Goal: Transaction & Acquisition: Purchase product/service

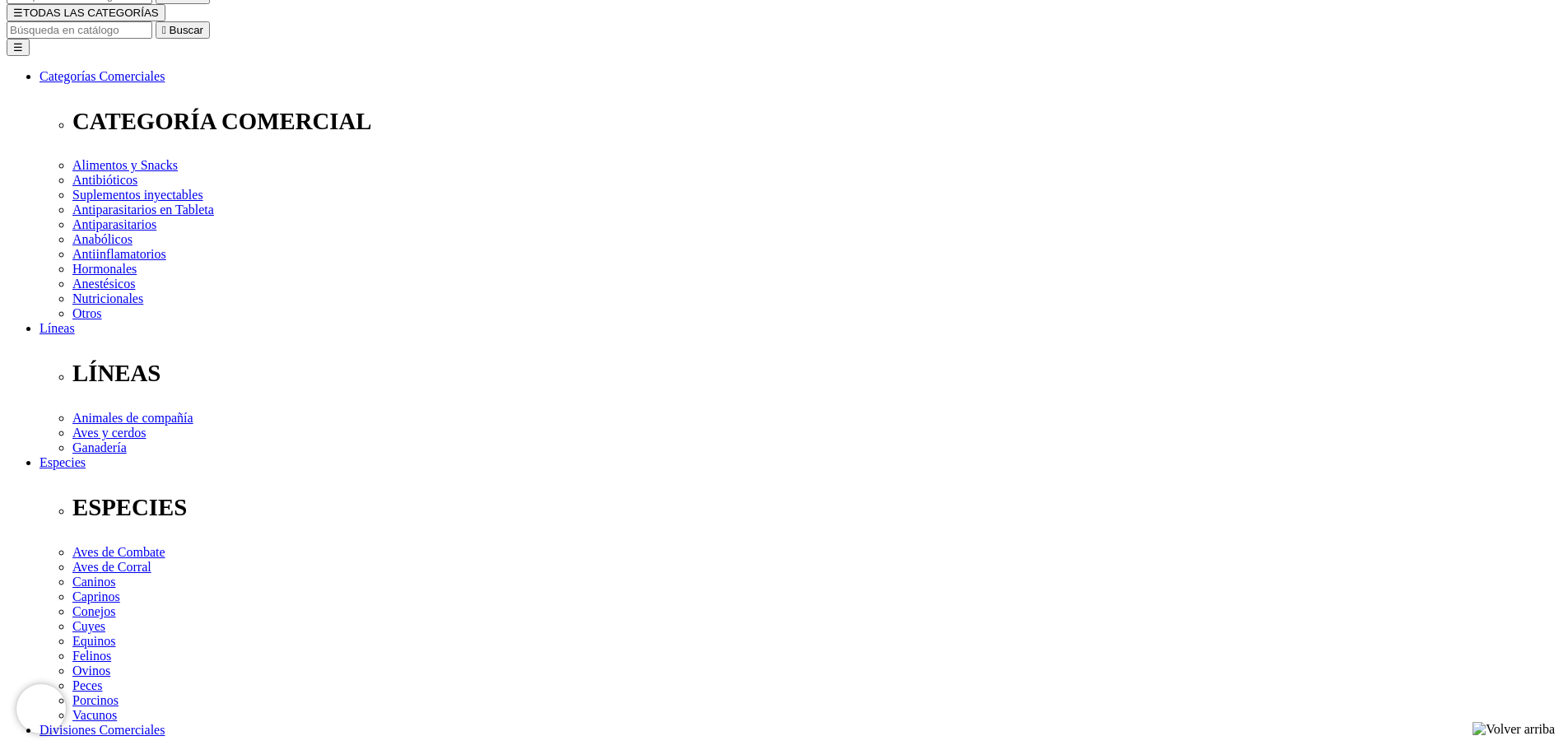
scroll to position [27, 0]
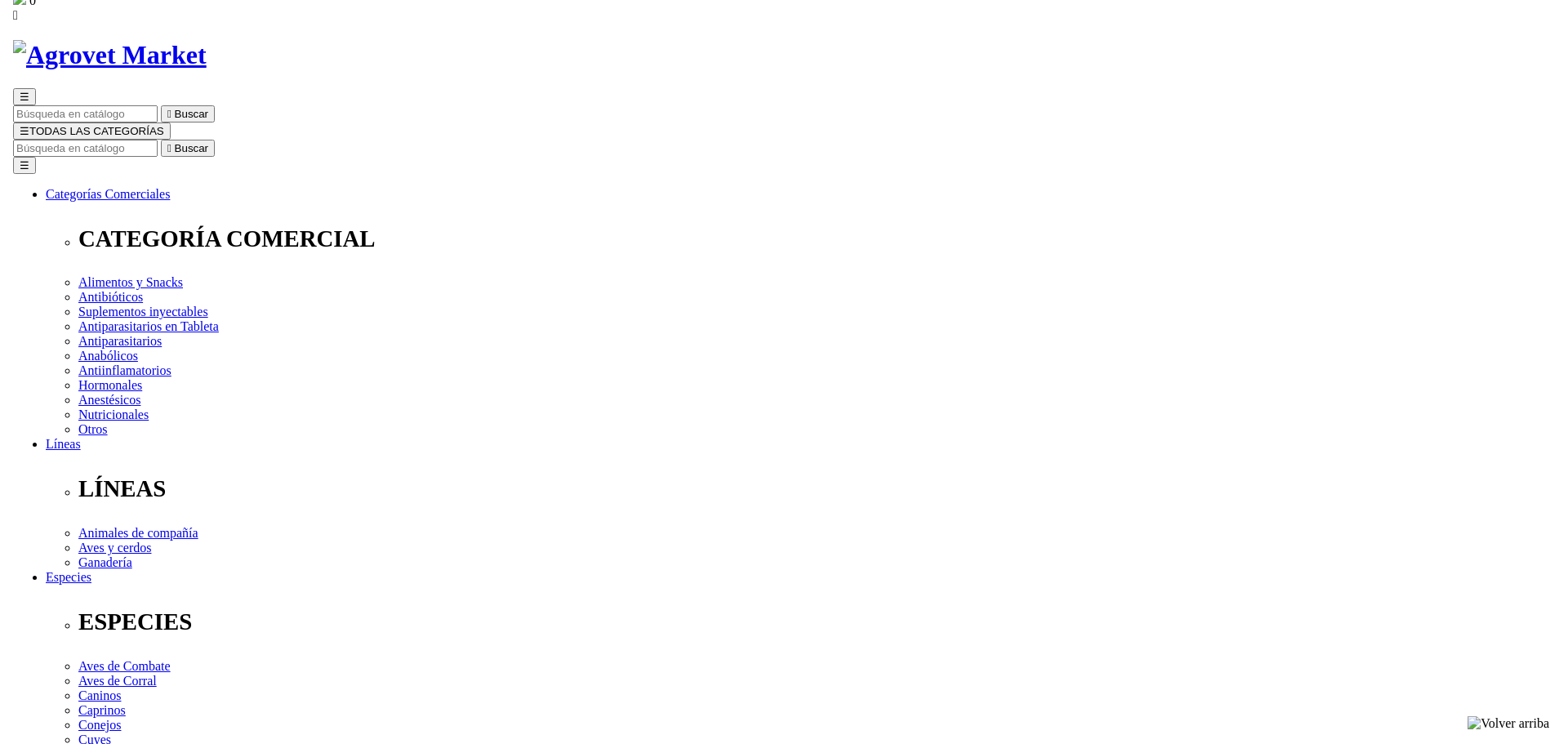
scroll to position [164, 0]
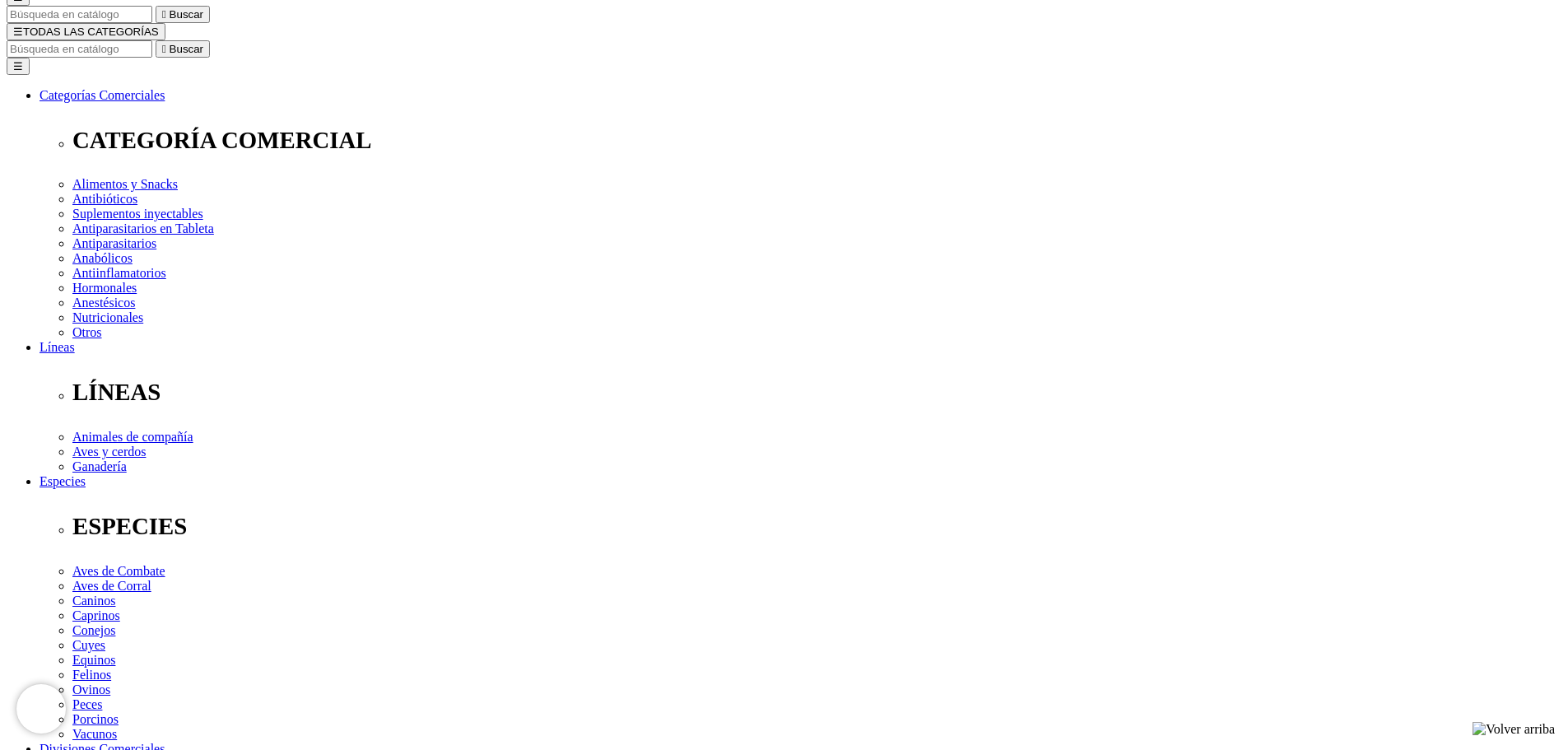
type input "[PERSON_NAME]"
type input "[PERSON_NAME][EMAIL_ADDRESS][PERSON_NAME][DOMAIN_NAME]"
type input "993610981"
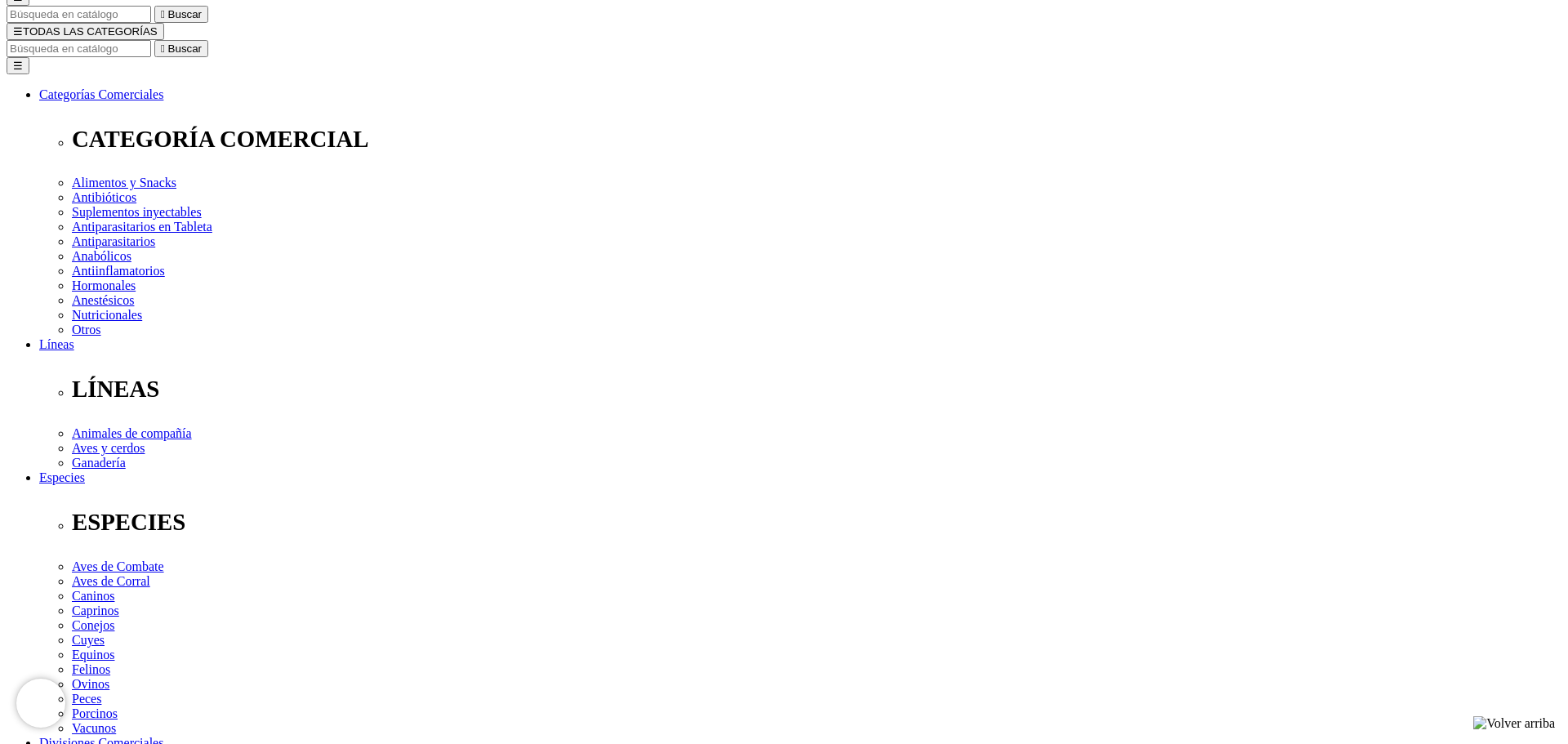
select select "6"
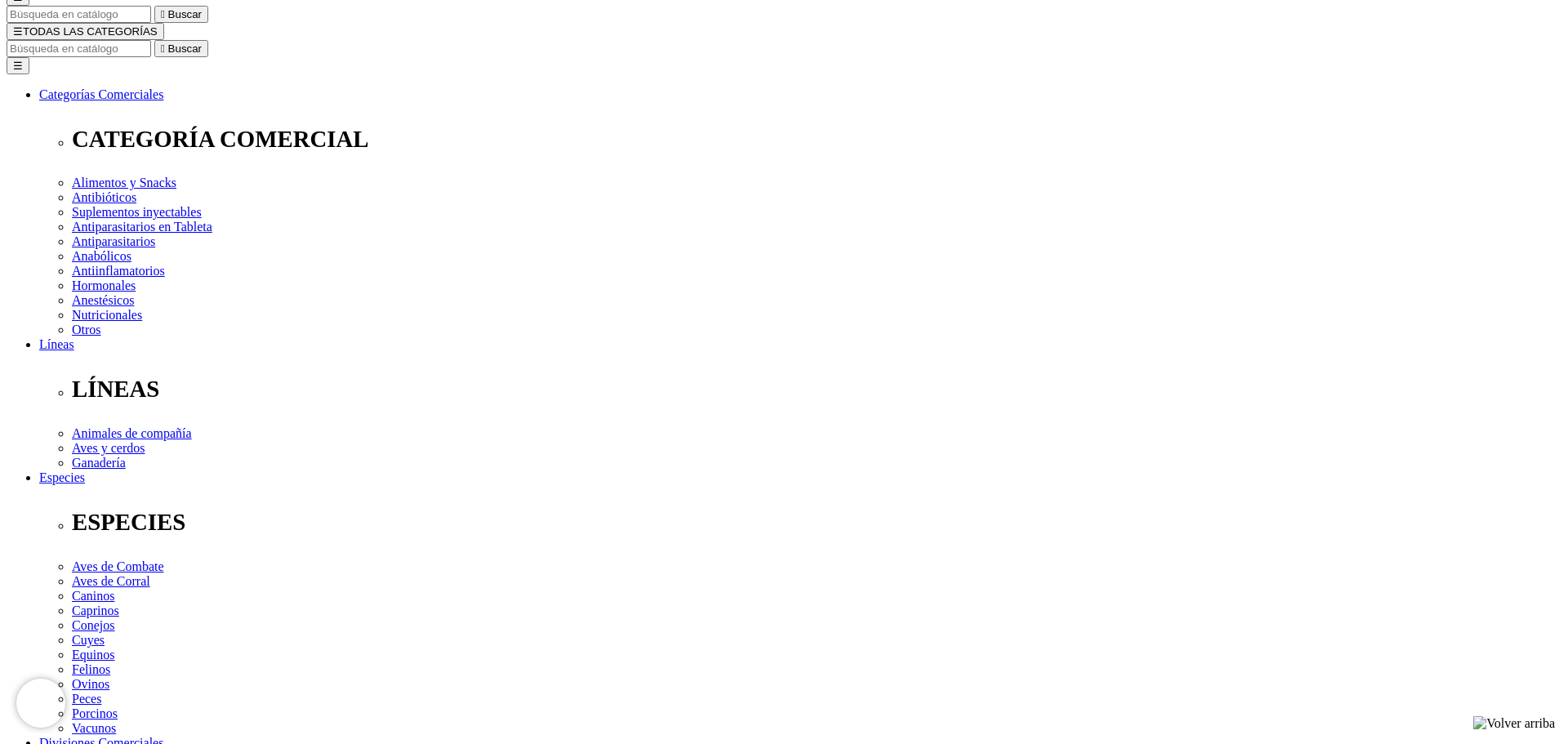
select select "6"
drag, startPoint x: 765, startPoint y: 65, endPoint x: 815, endPoint y: 77, distance: 51.4
copy span "1998162160"
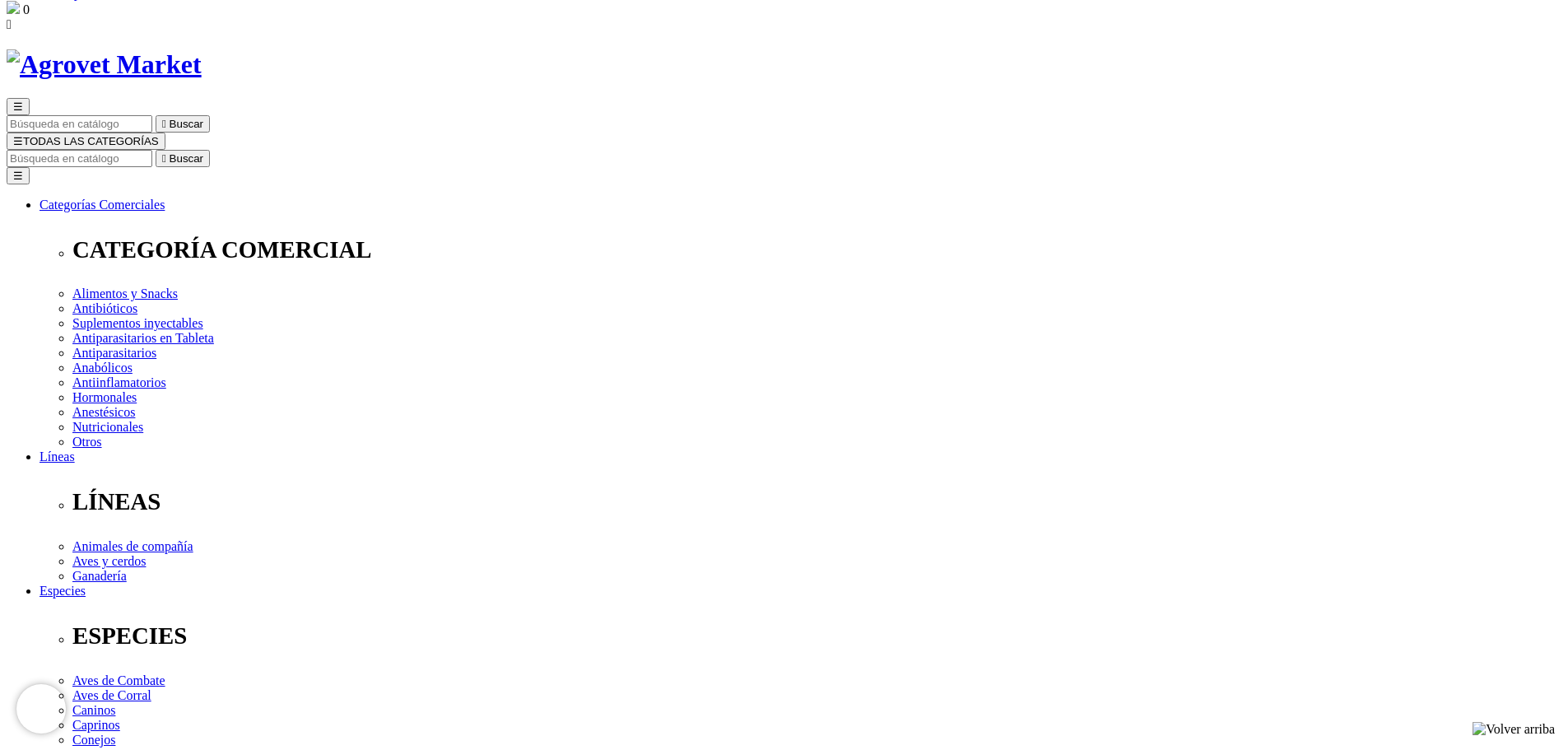
scroll to position [82, 0]
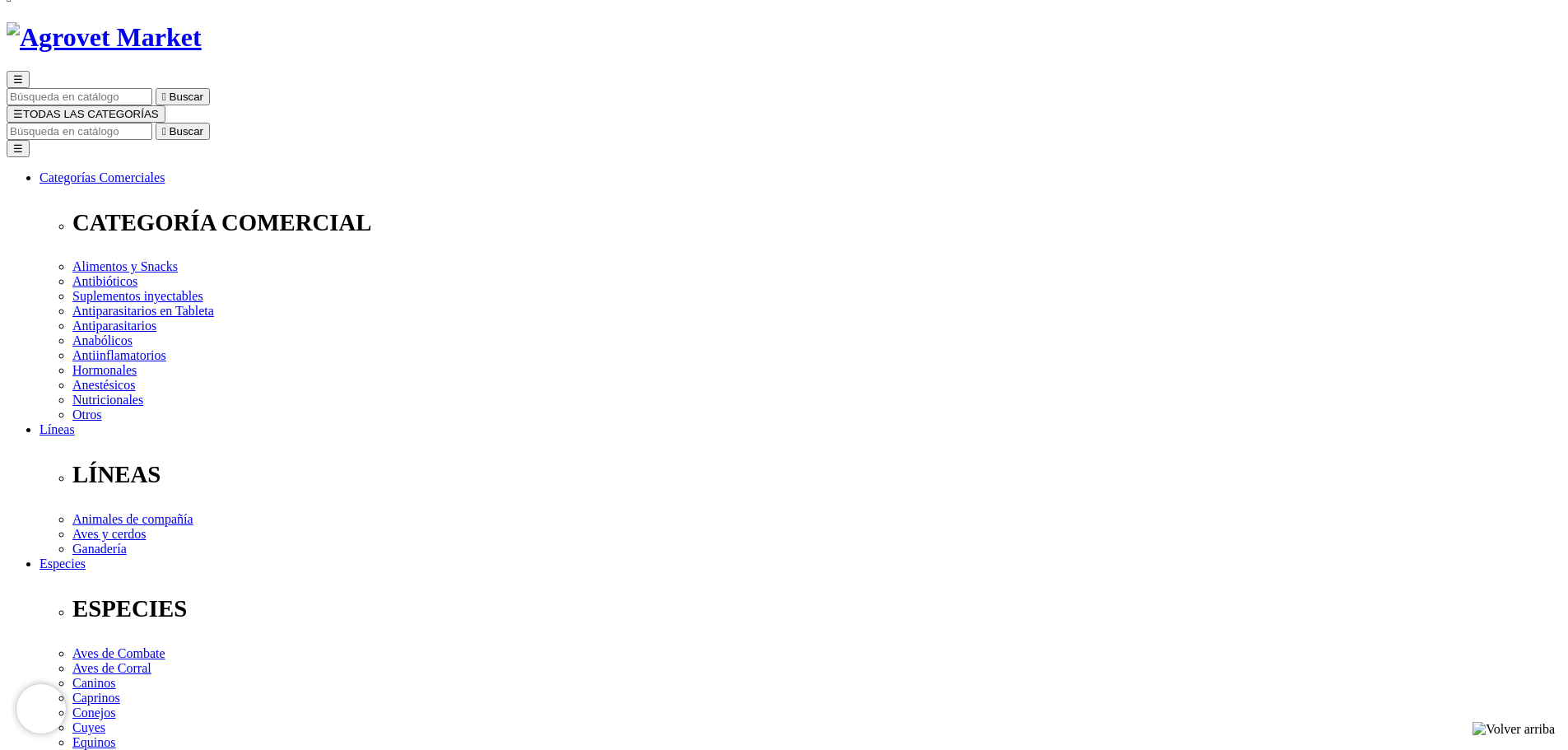
select select "3"
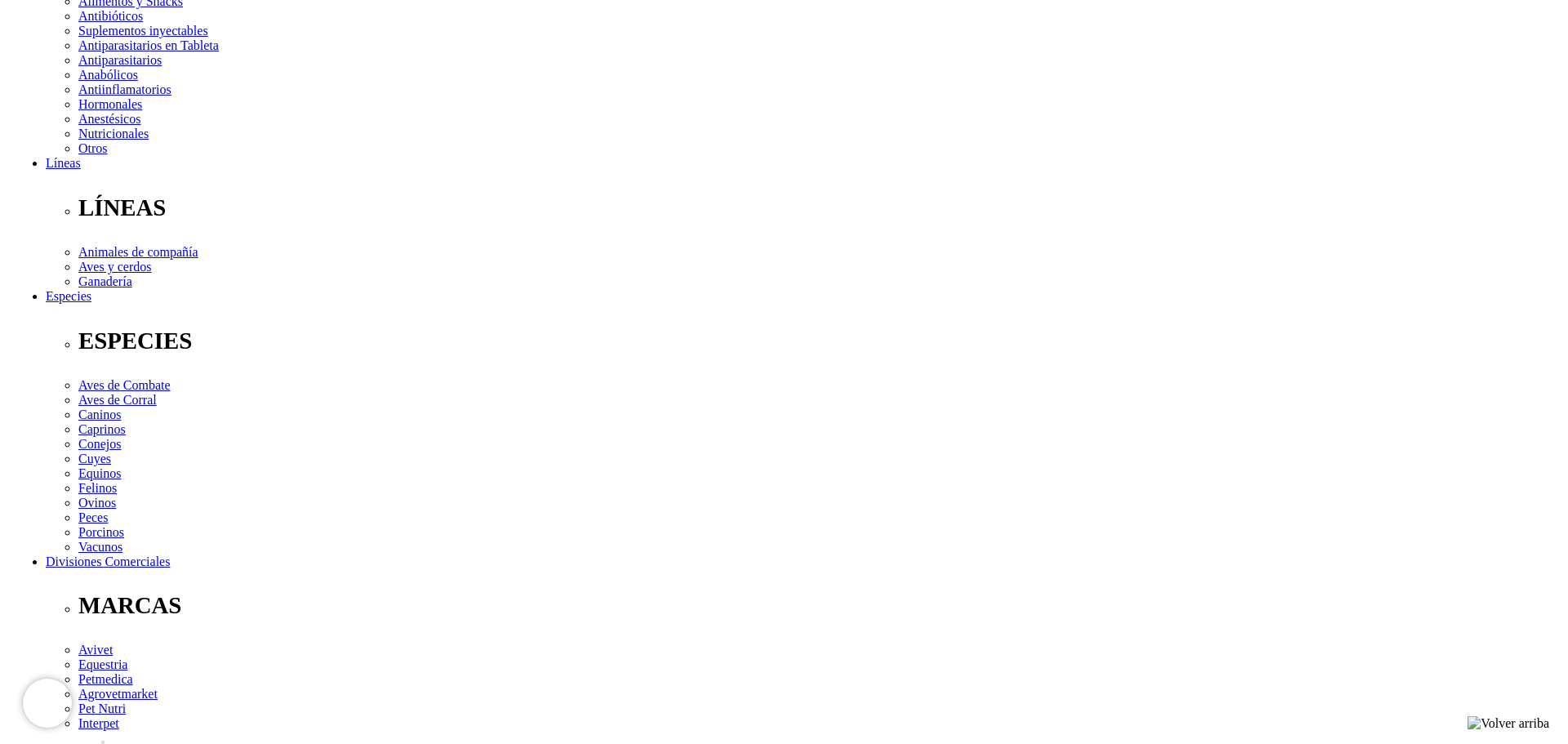
scroll to position [490, 0]
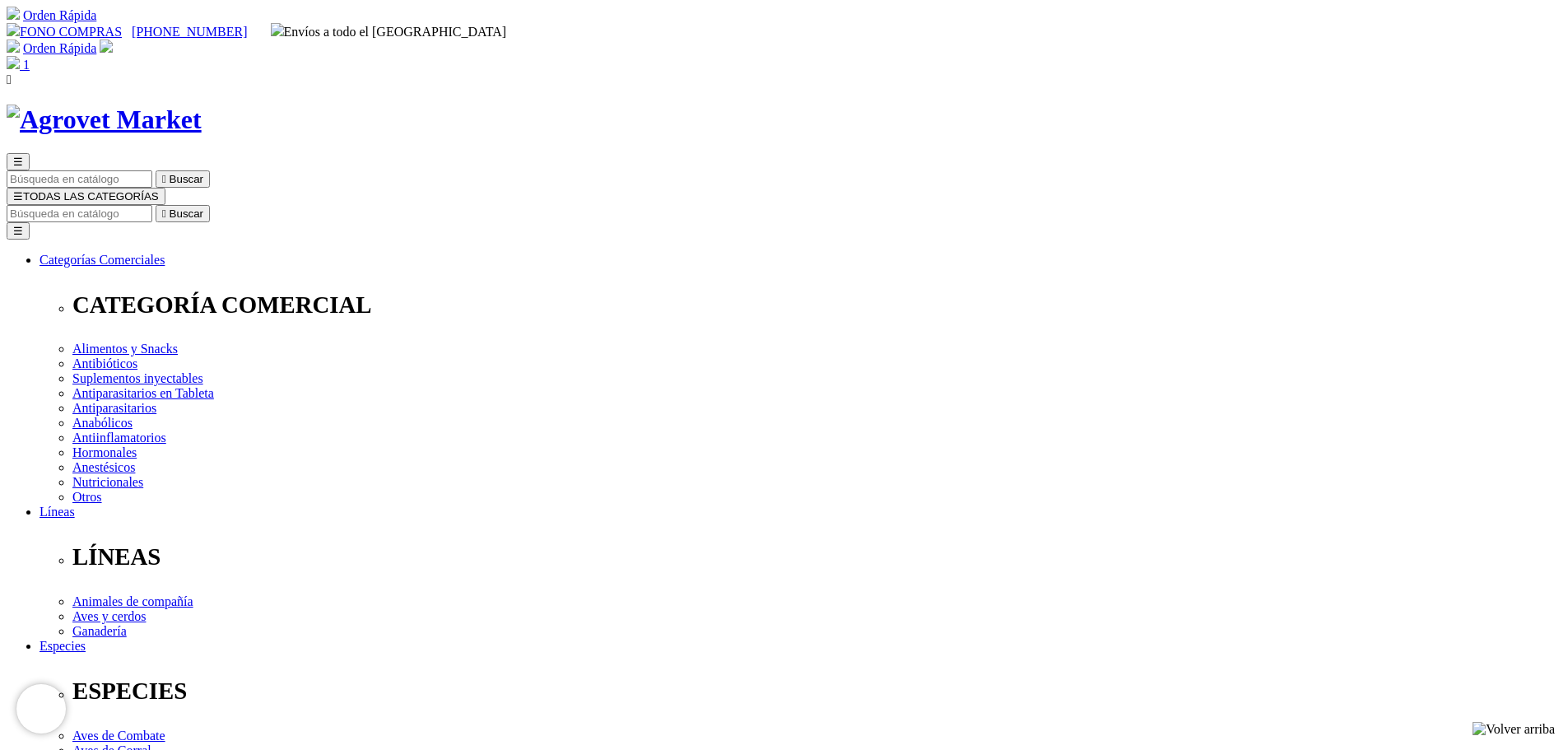
type input "COMPRA1"
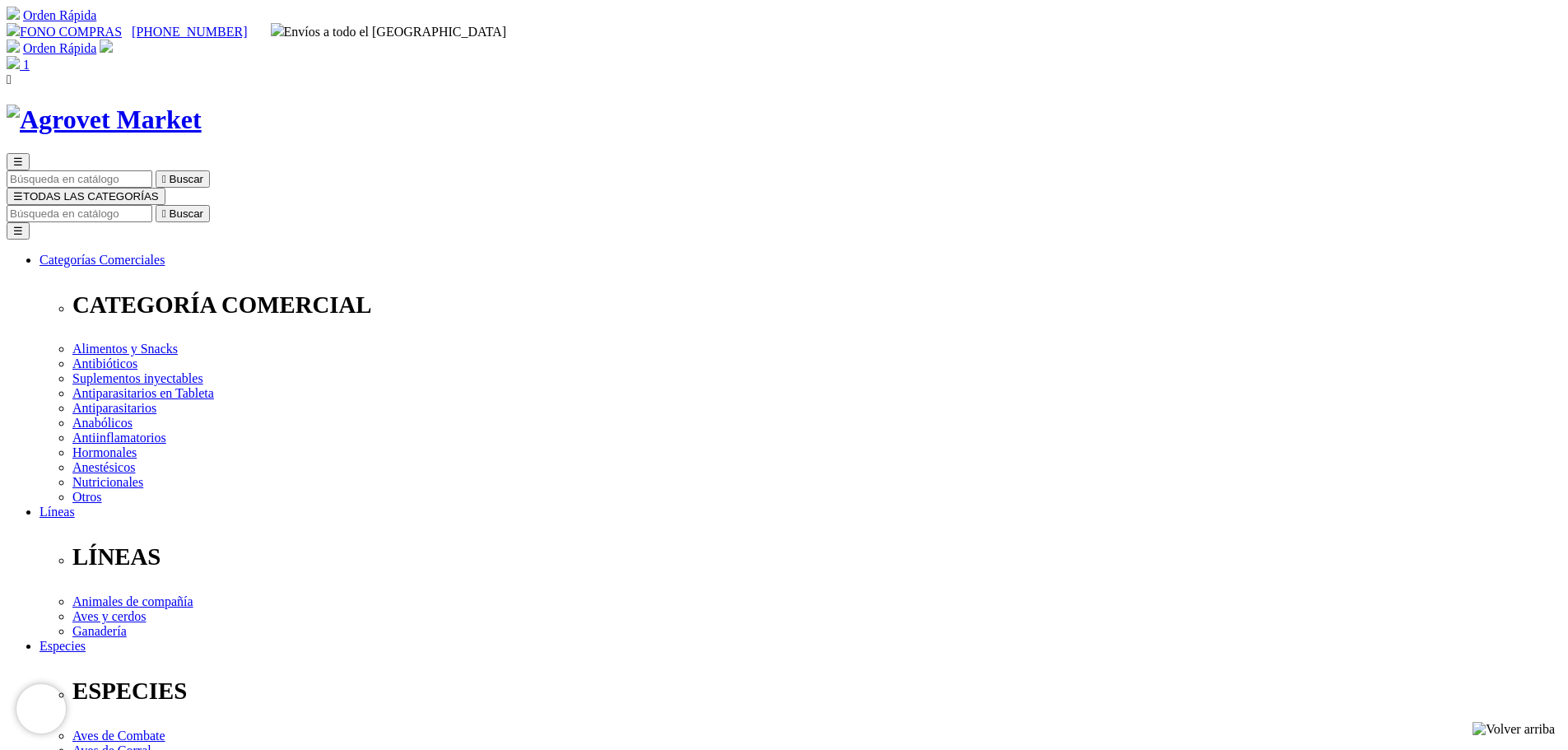
radio input "true"
type input "DIEGO"
type input "TRUJILLO"
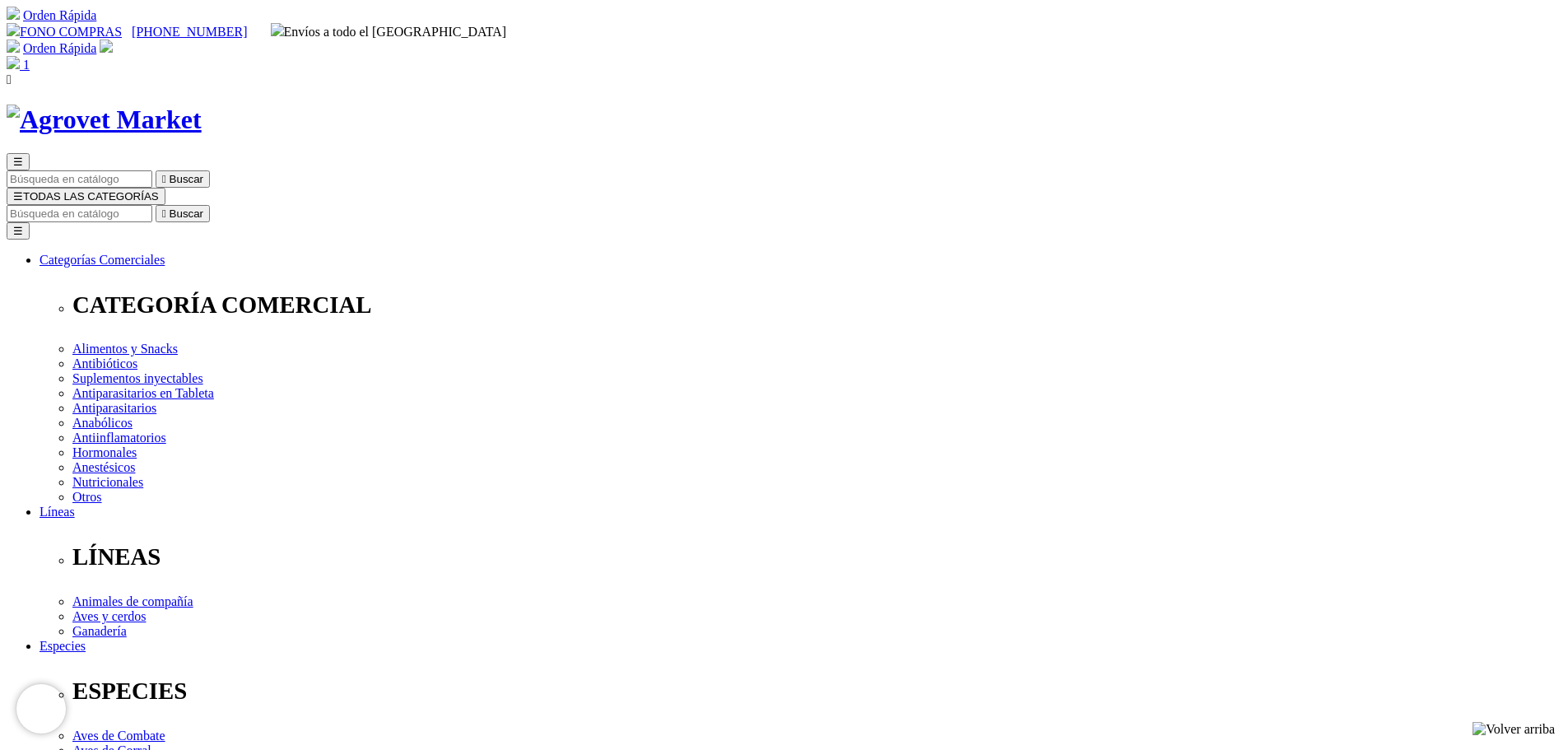
type input "diego.trujillo.ortiz@gmail.com"
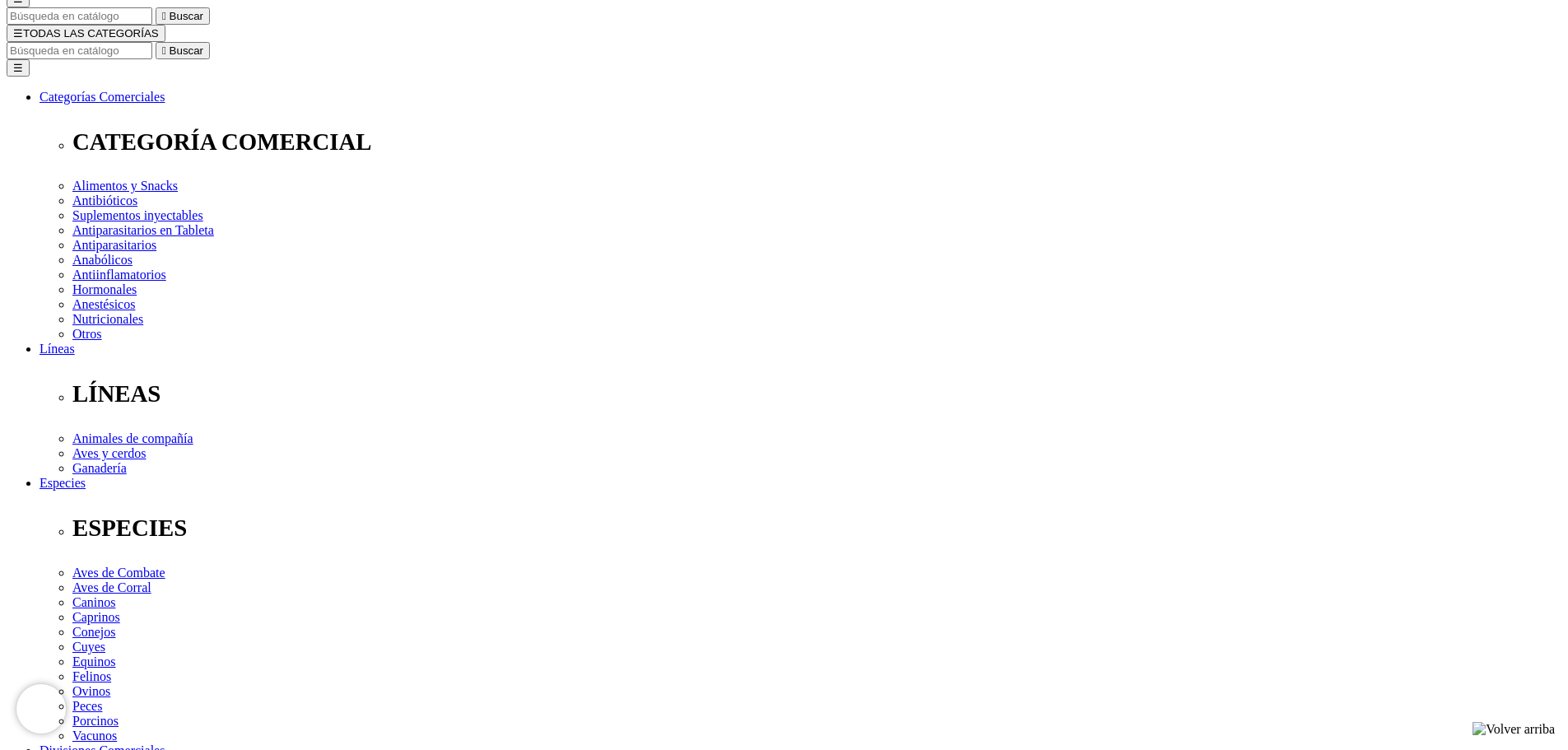
scroll to position [165, 0]
select select "DNI"
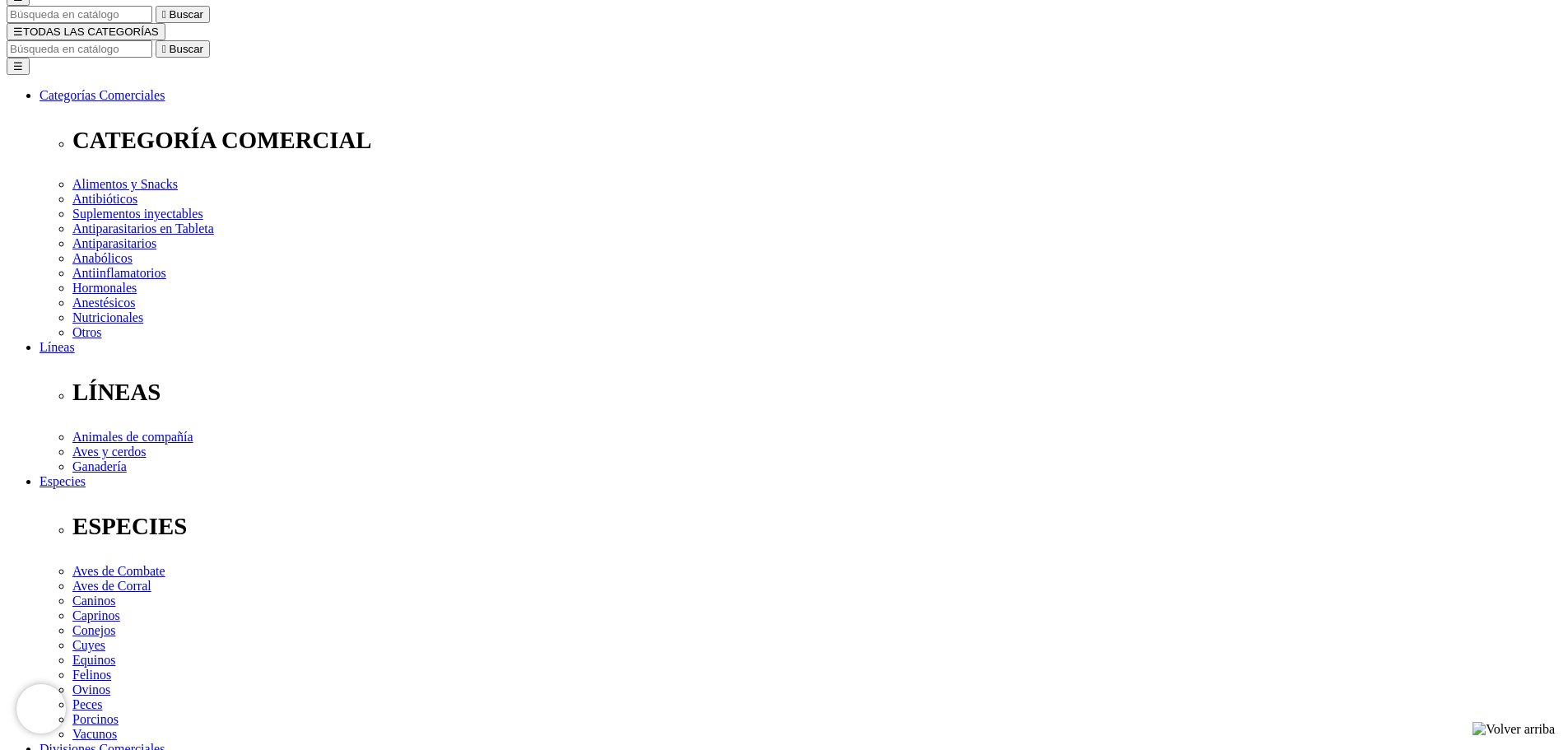
scroll to position [247, 0]
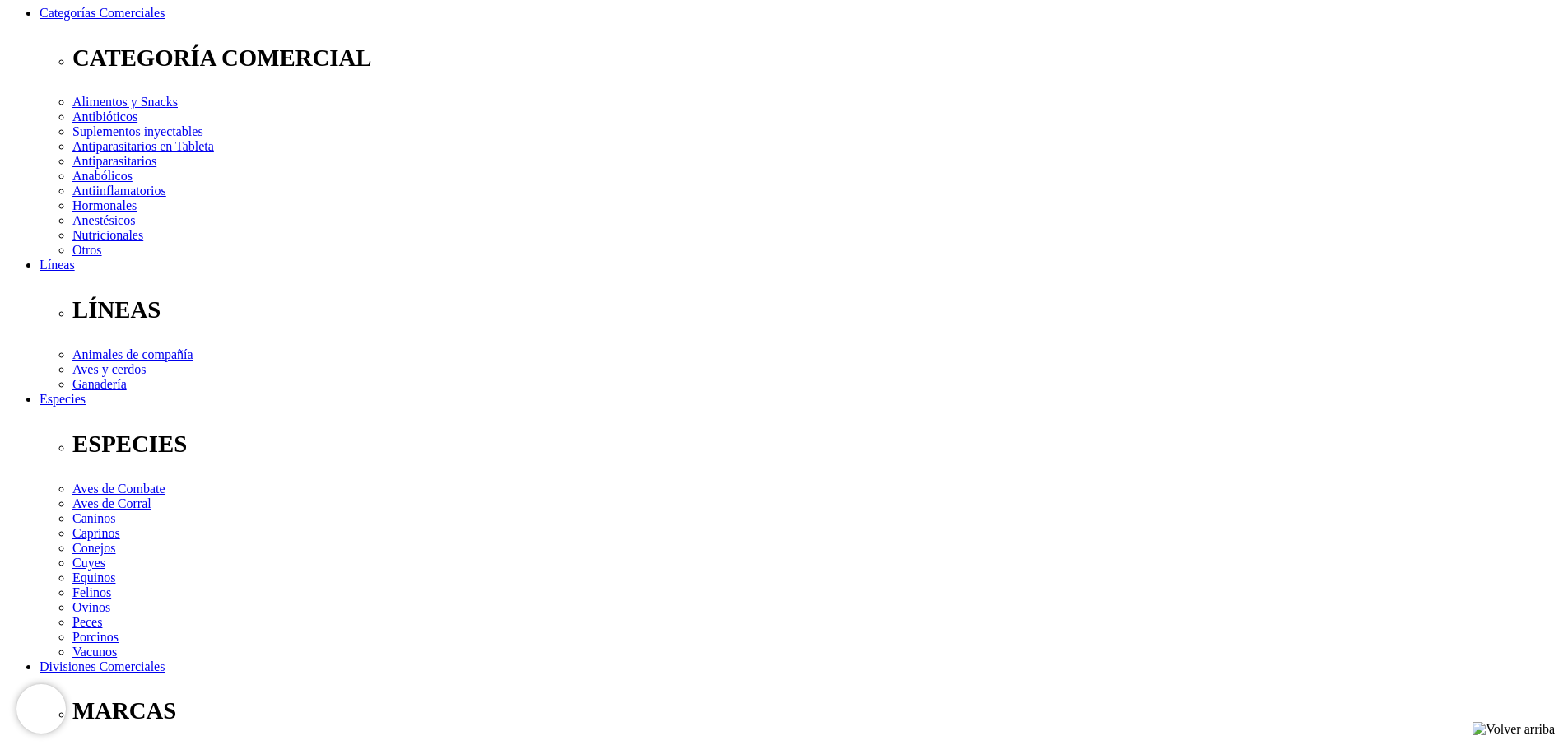
type input "72261384"
select select "Propietario_de_mascota"
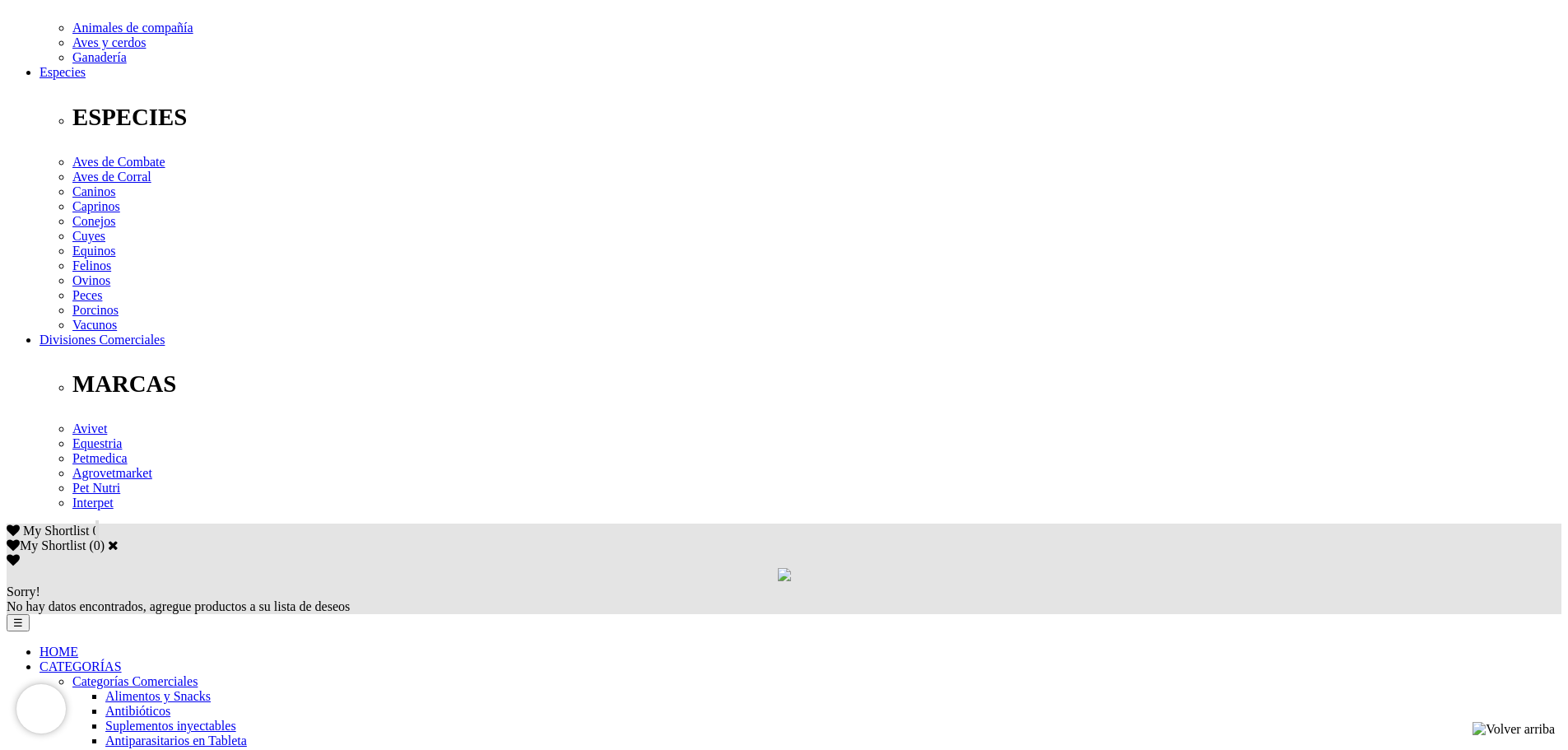
scroll to position [576, 0]
type input "16/02/1996"
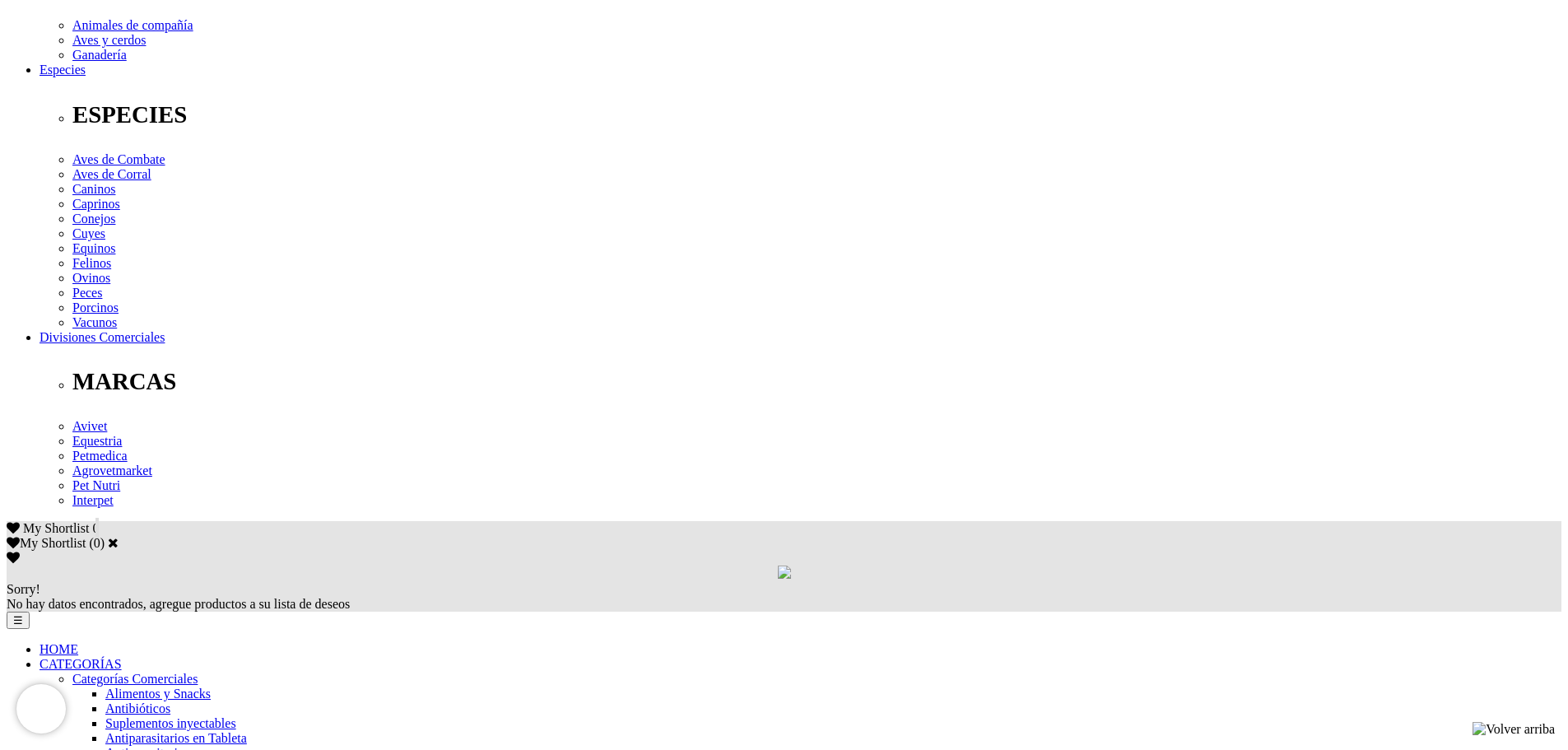
scroll to position [659, 0]
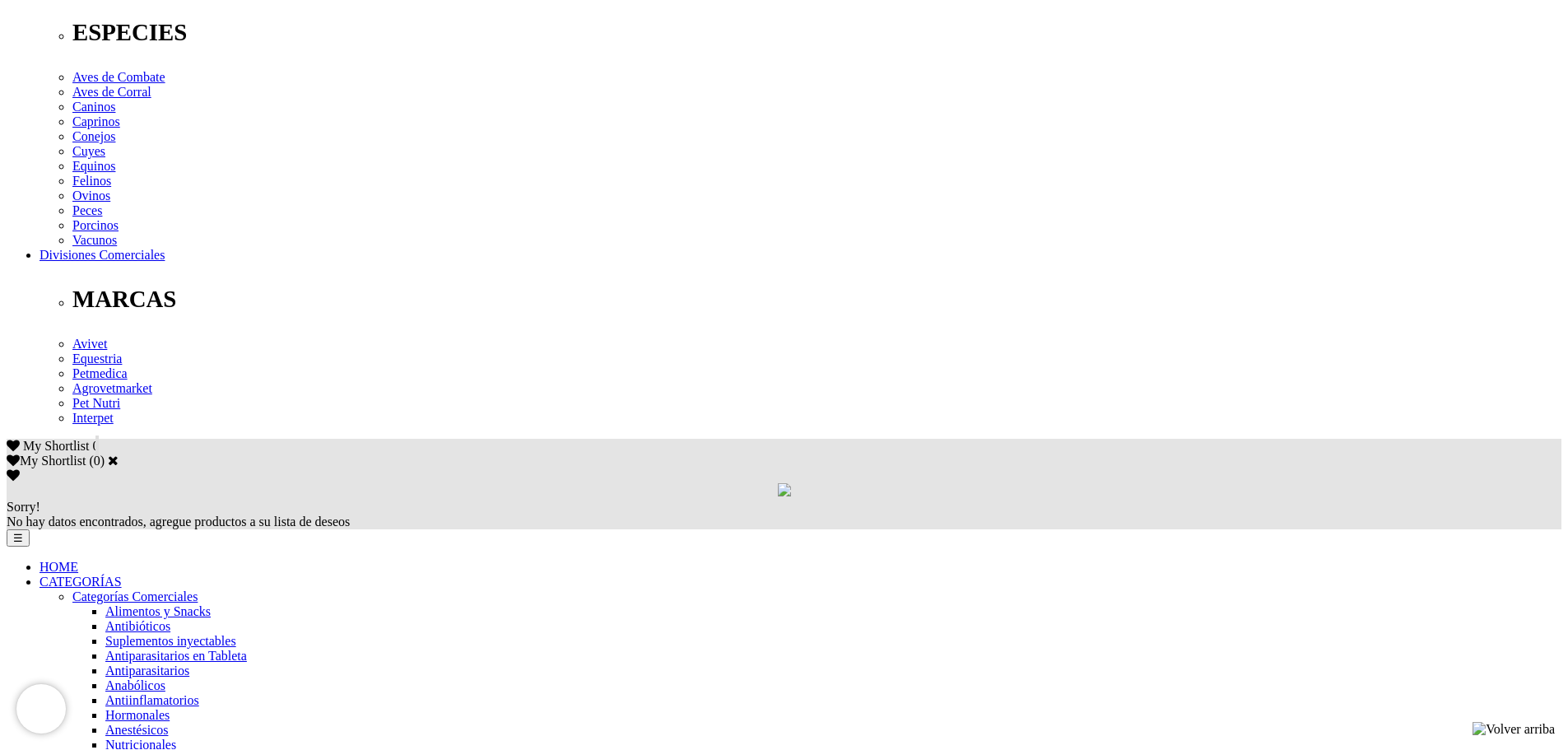
checkbox input "true"
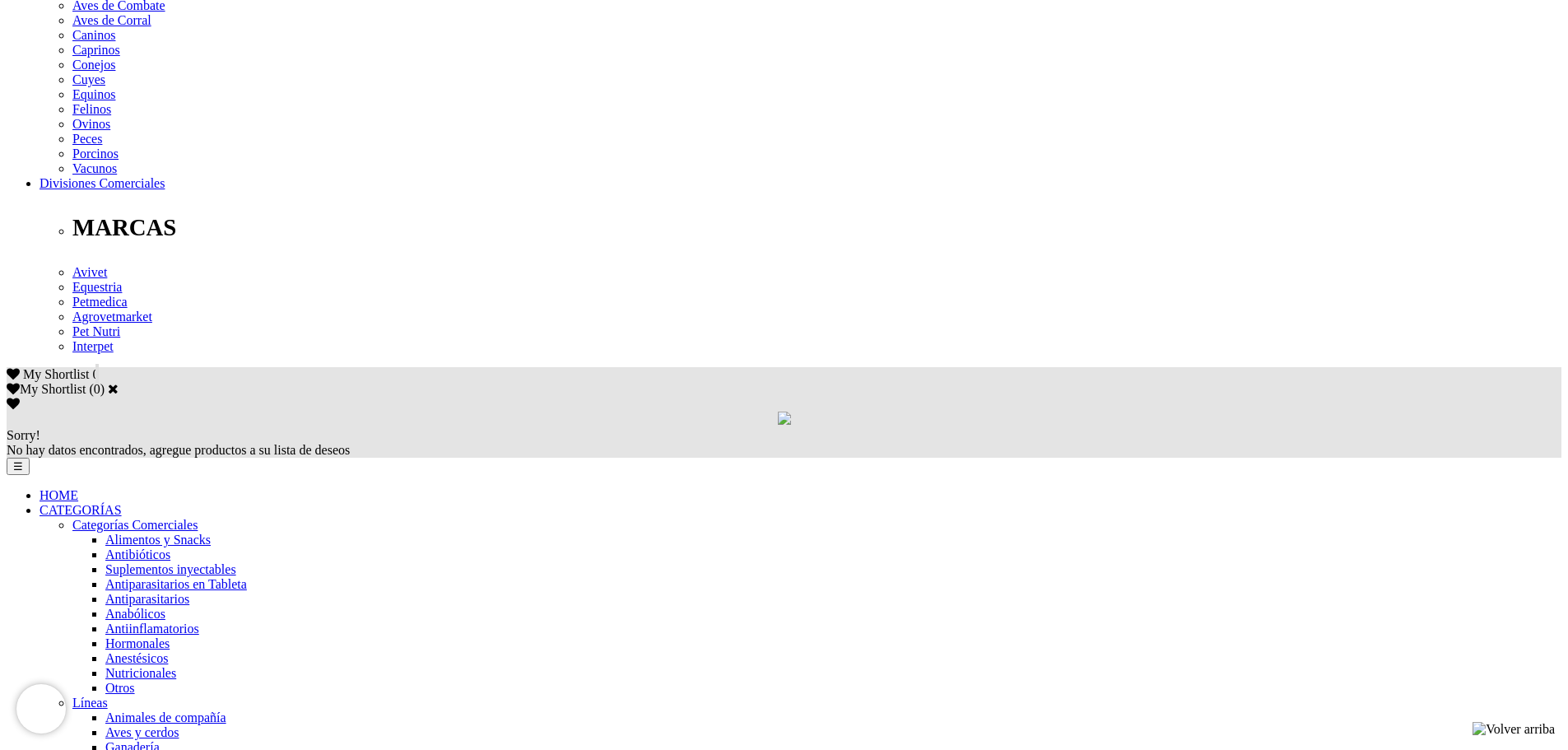
scroll to position [823, 0]
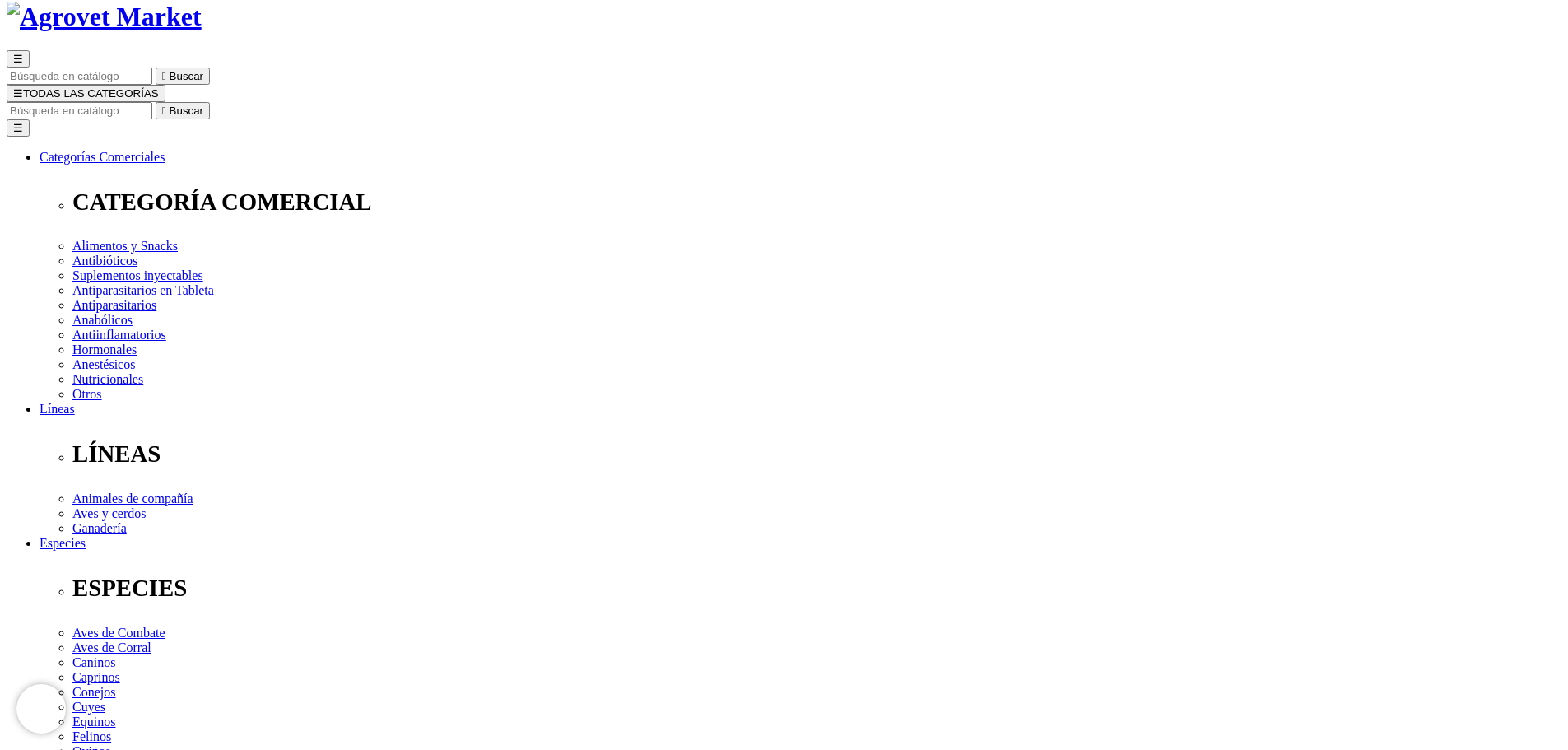
scroll to position [0, 0]
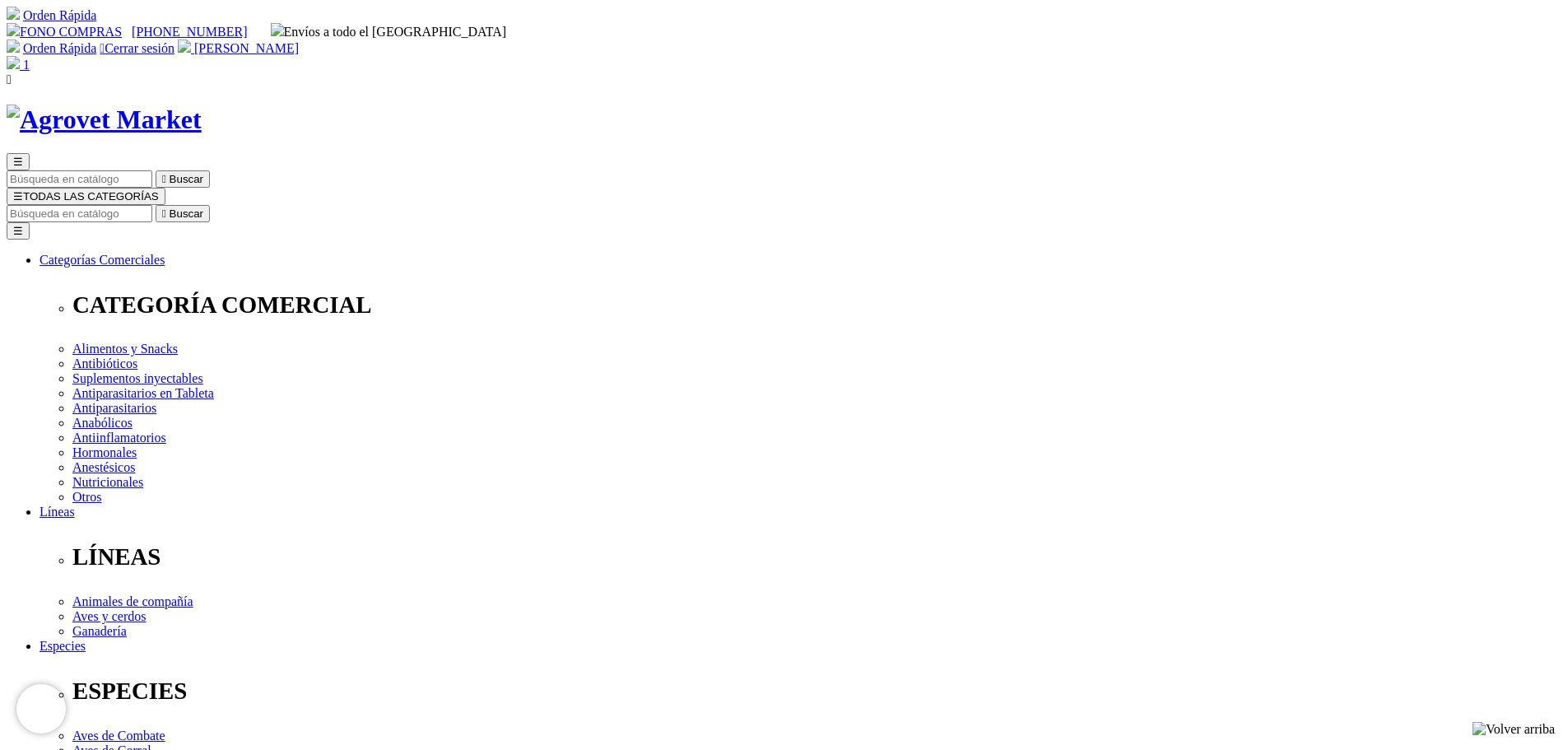
select select "[GEOGRAPHIC_DATA]"
select select
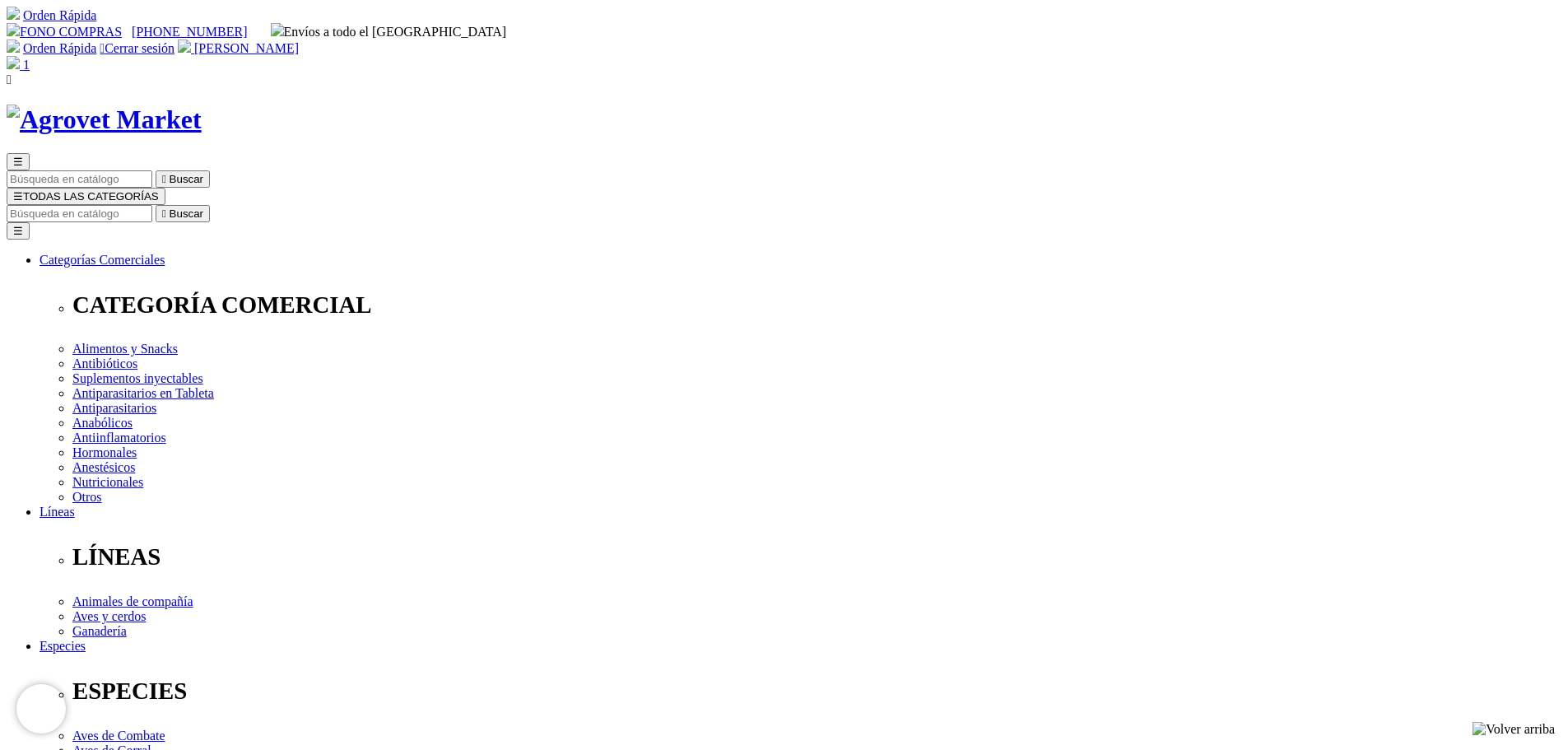
select select "10"
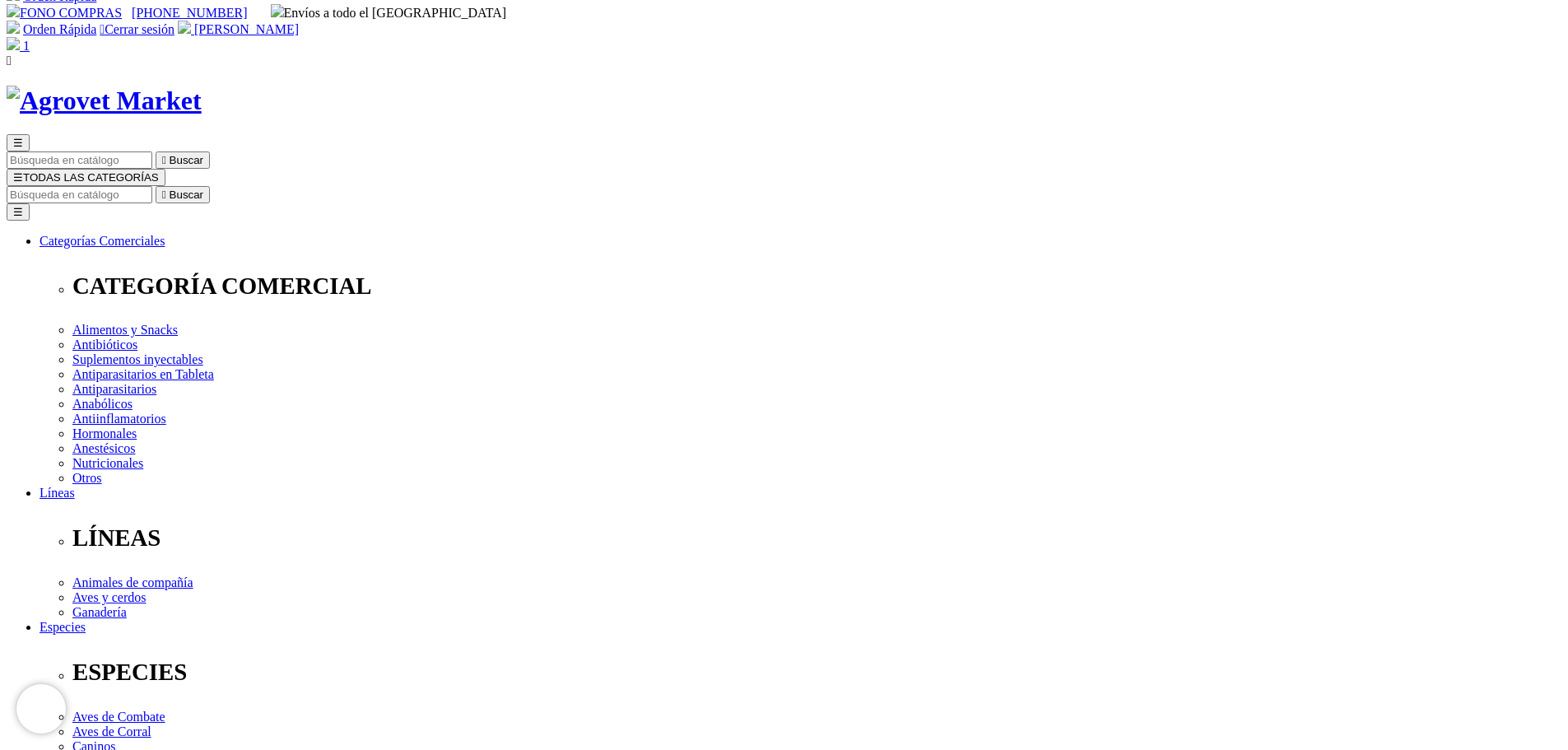
scroll to position [82, 0]
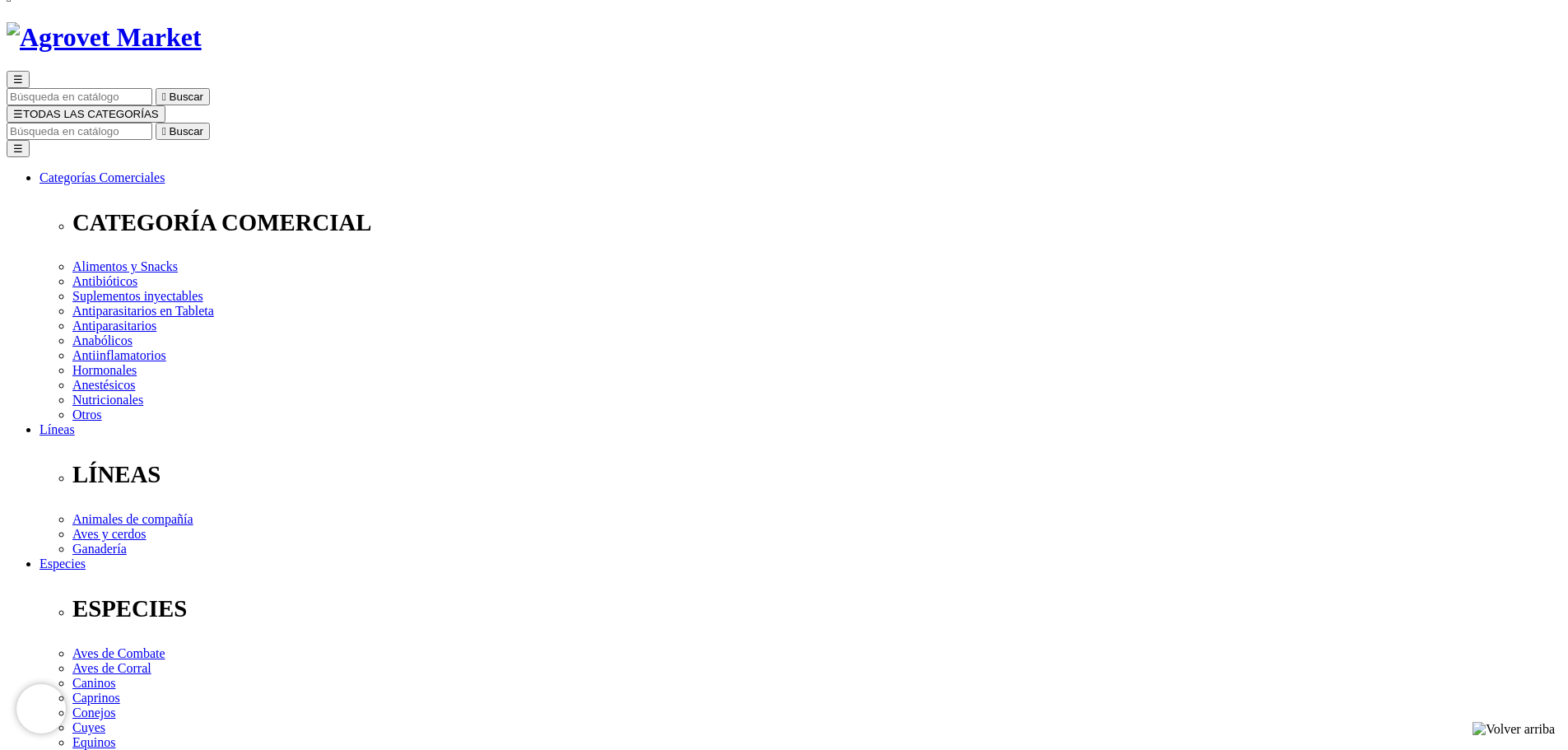
select select "24"
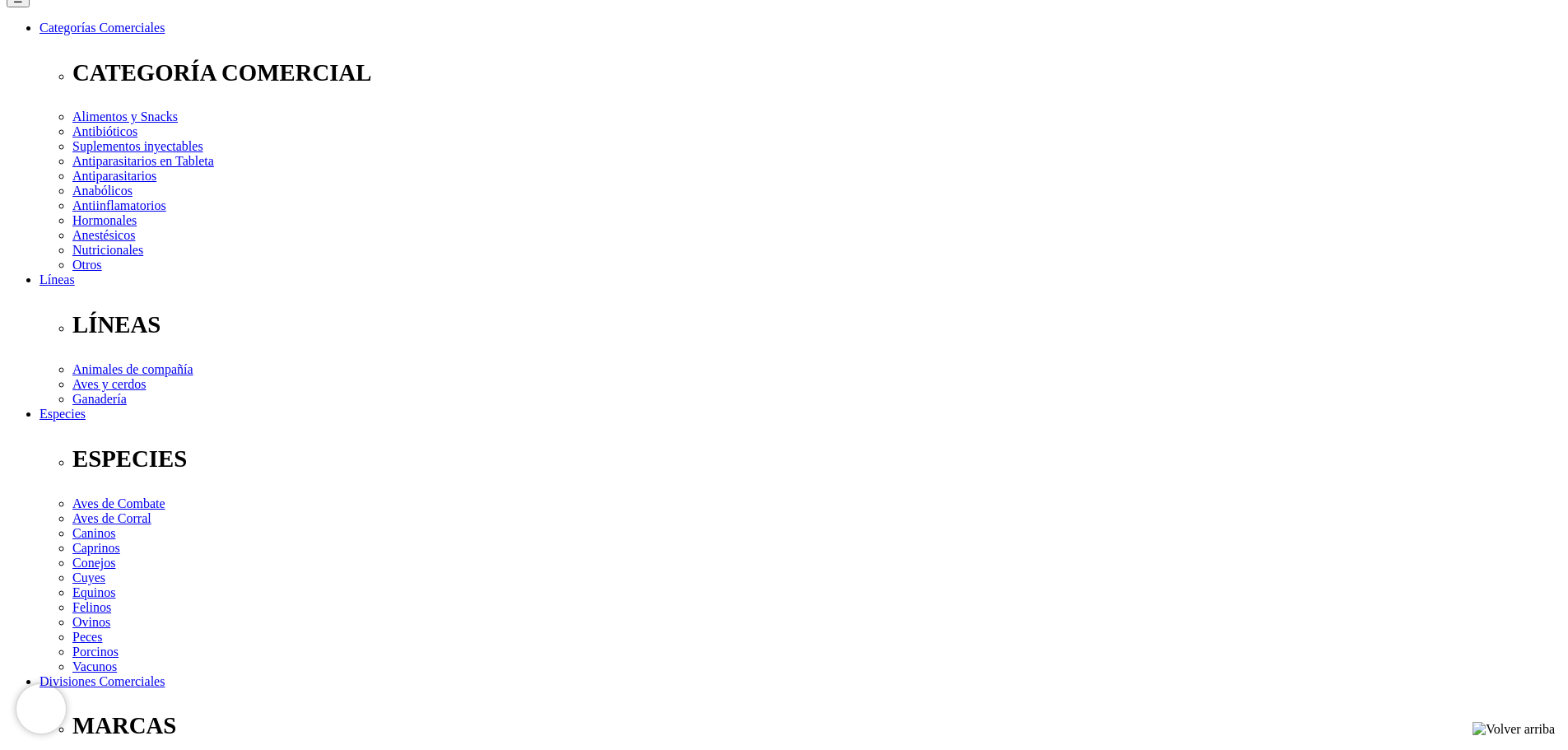
scroll to position [247, 0]
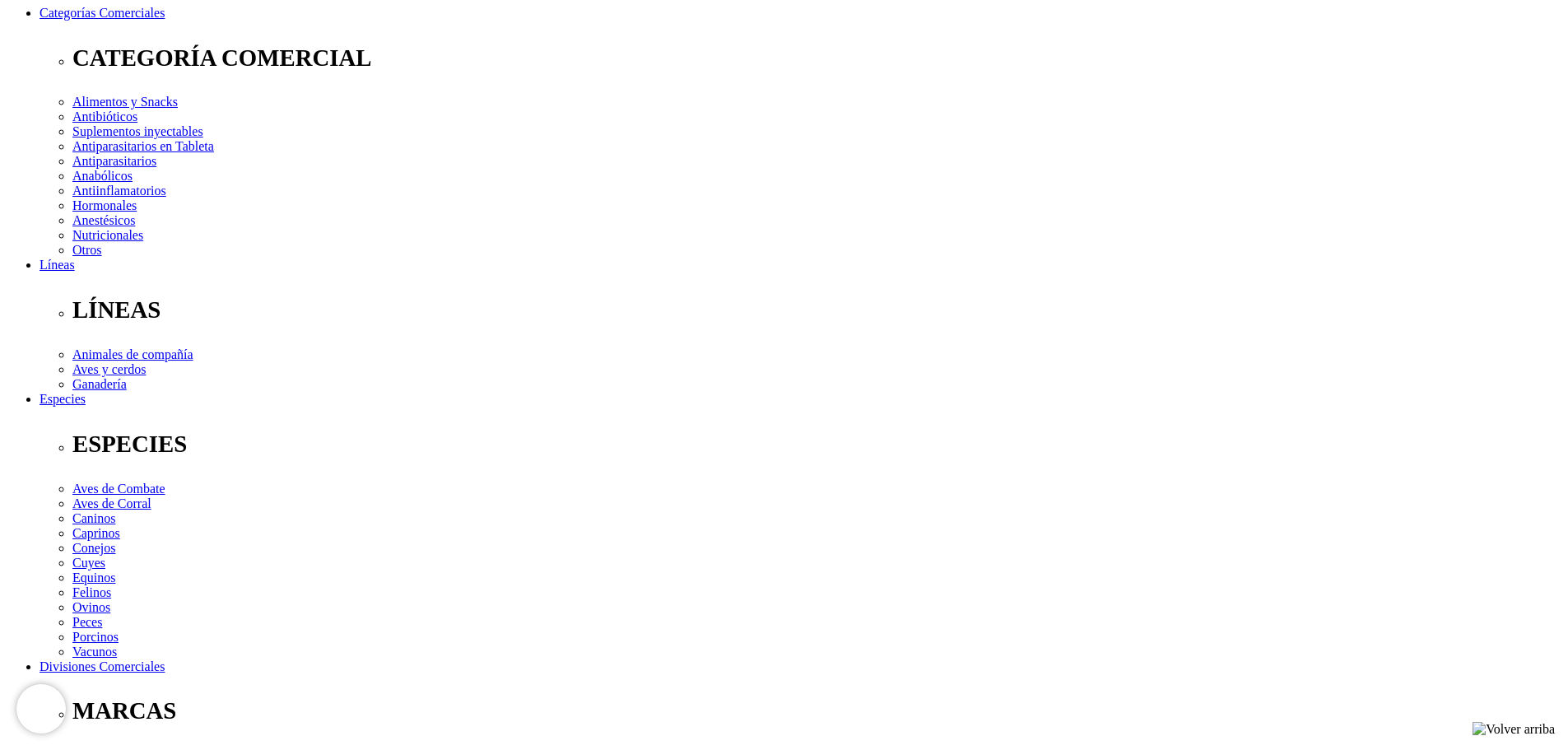
type input "Psj Pucara 149 - Urb. [GEOGRAPHIC_DATA][PERSON_NAME]"
type input "993610981"
select select "Boleta"
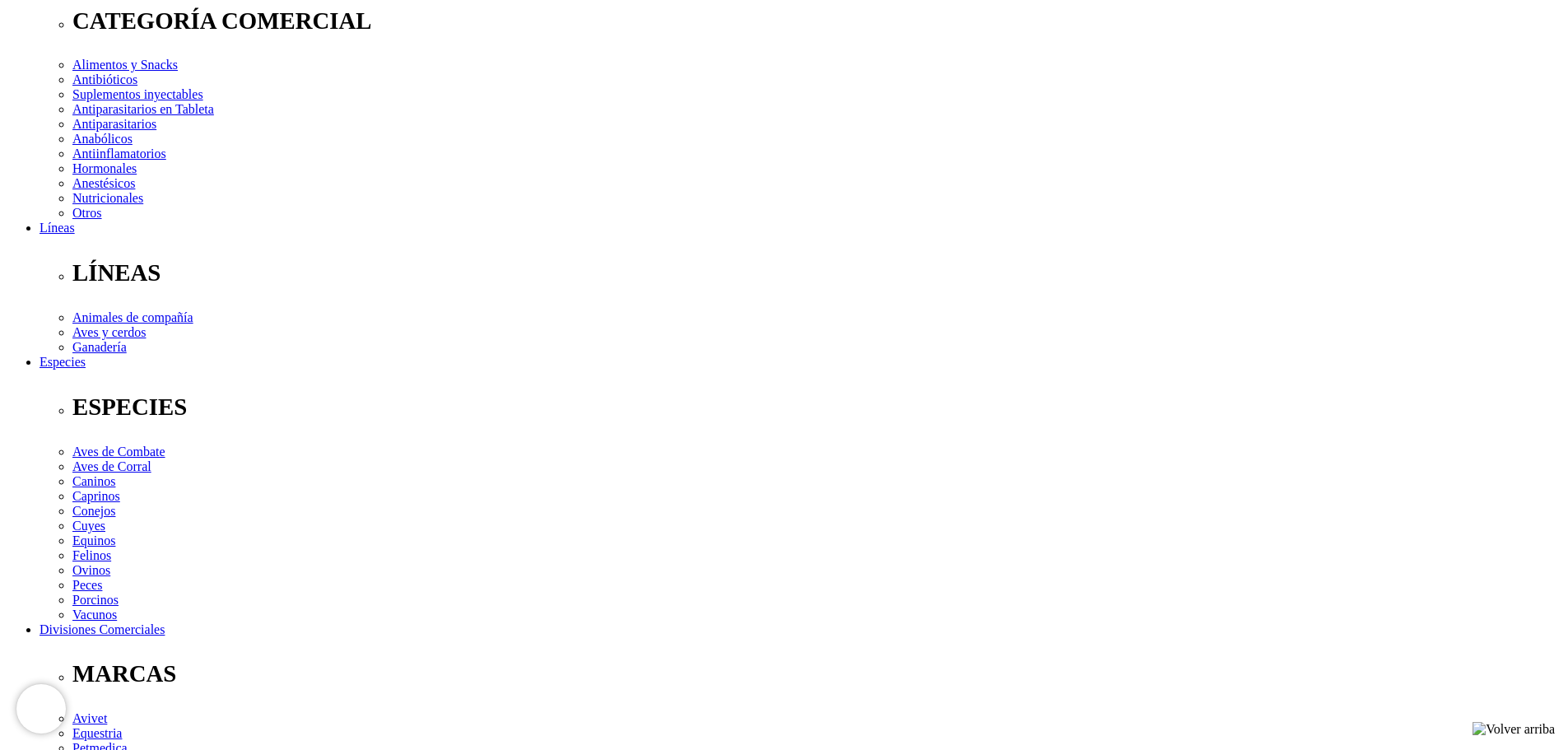
scroll to position [305, 0]
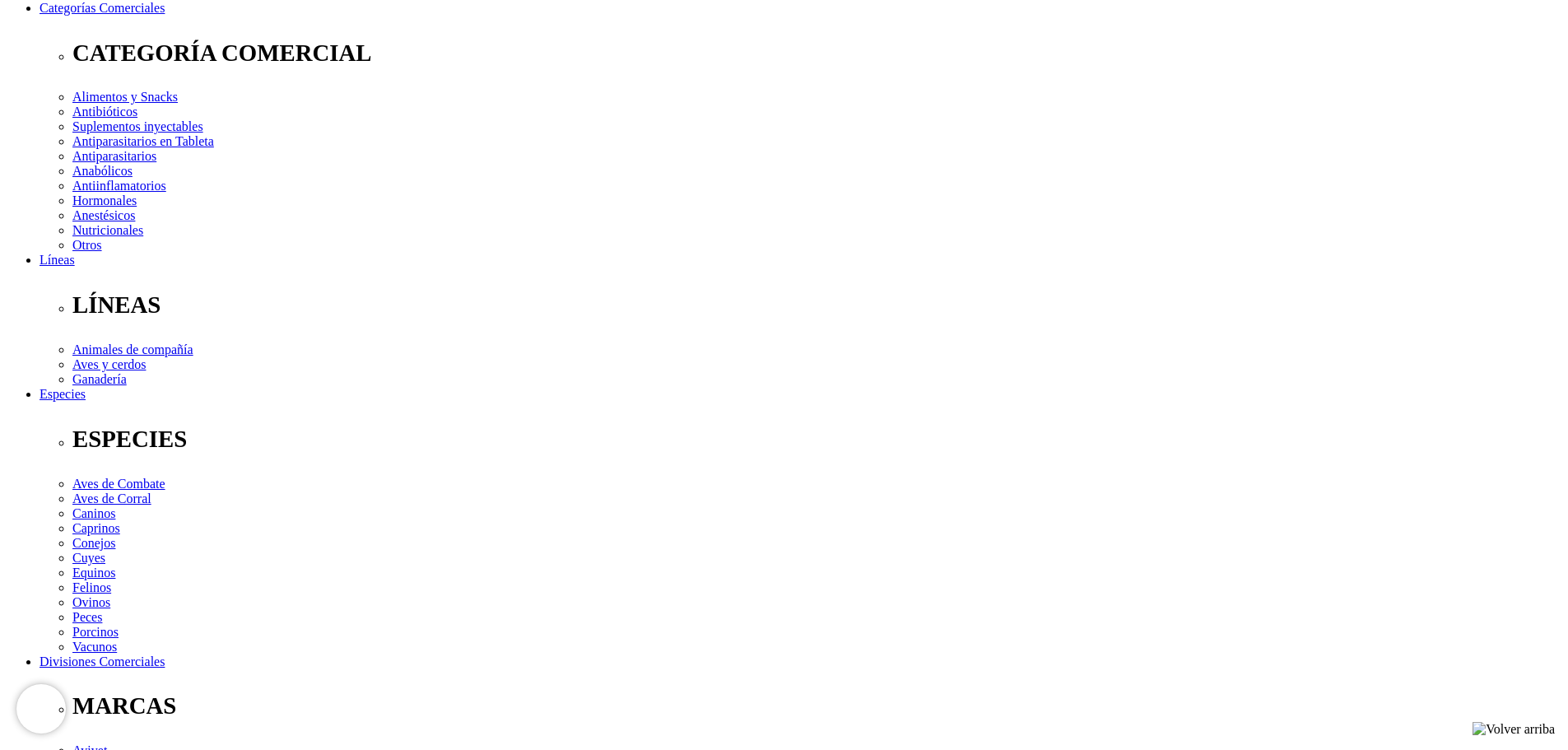
scroll to position [223, 0]
